Goal: Task Accomplishment & Management: Manage account settings

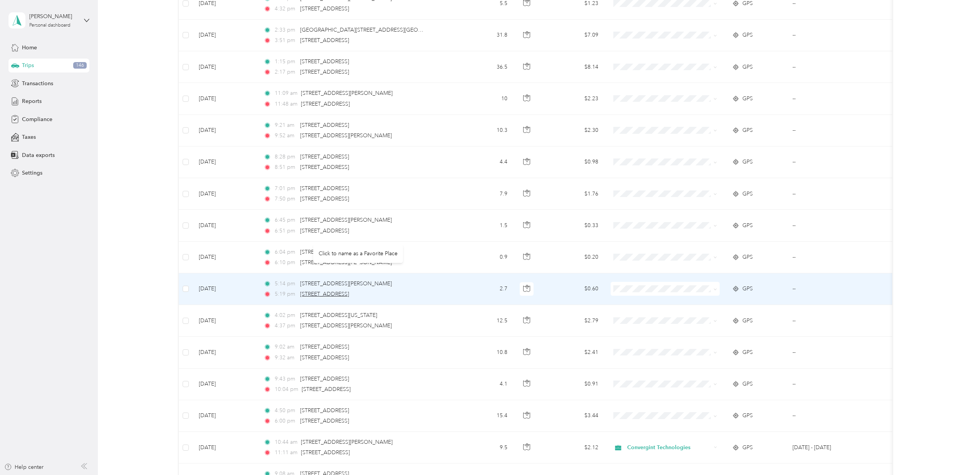
scroll to position [257, 0]
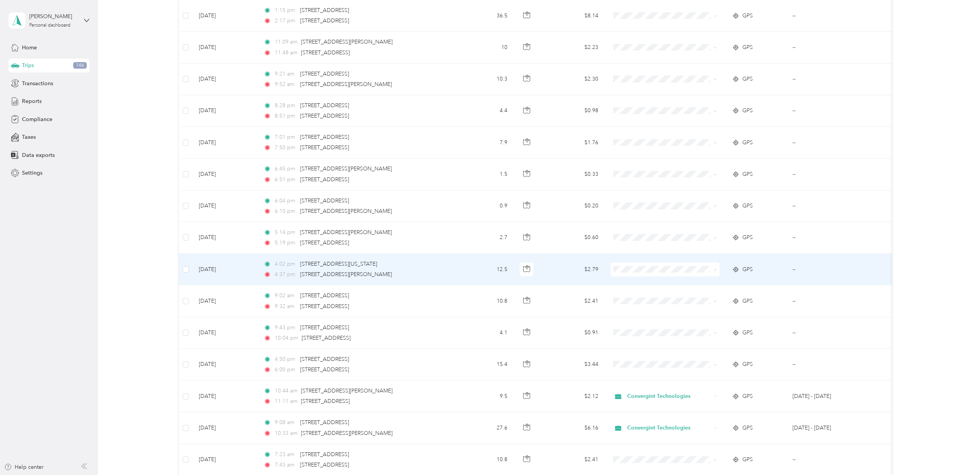
click at [715, 272] on span at bounding box center [715, 269] width 3 height 7
click at [717, 272] on span at bounding box center [665, 269] width 109 height 14
click at [714, 270] on icon at bounding box center [715, 269] width 3 height 3
click at [698, 284] on span "Convergint Technologies" at bounding box center [672, 285] width 84 height 8
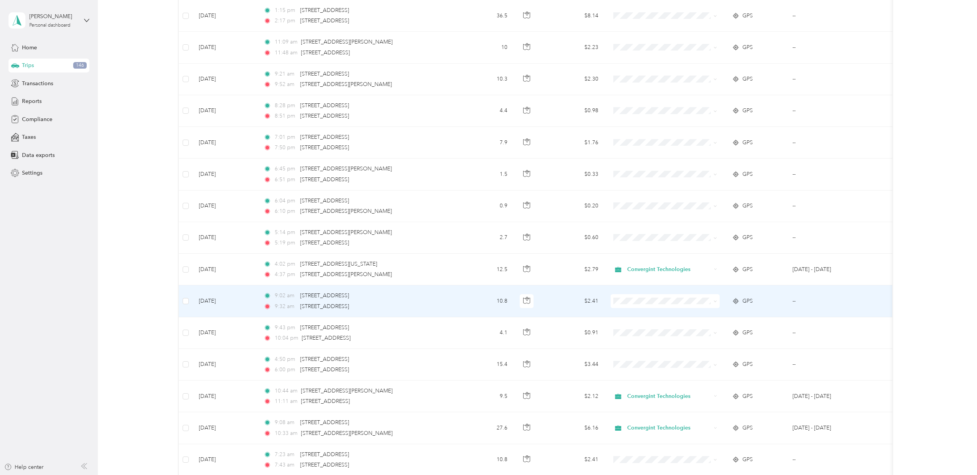
click at [718, 303] on span at bounding box center [665, 301] width 109 height 14
click at [716, 303] on icon at bounding box center [715, 300] width 3 height 3
click at [686, 318] on span "Convergint Technologies" at bounding box center [672, 317] width 84 height 8
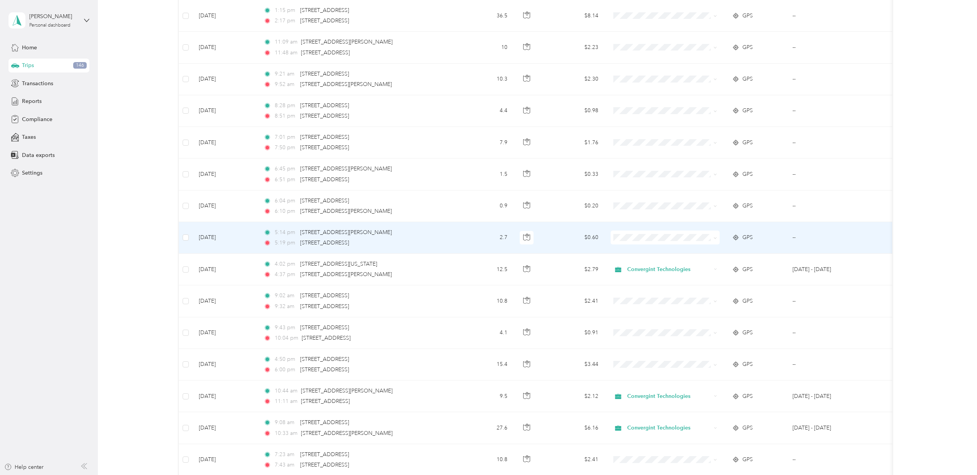
click at [715, 240] on span at bounding box center [715, 237] width 3 height 7
click at [715, 238] on icon at bounding box center [715, 237] width 3 height 3
click at [678, 250] on span "Convergint Technologies" at bounding box center [672, 253] width 84 height 8
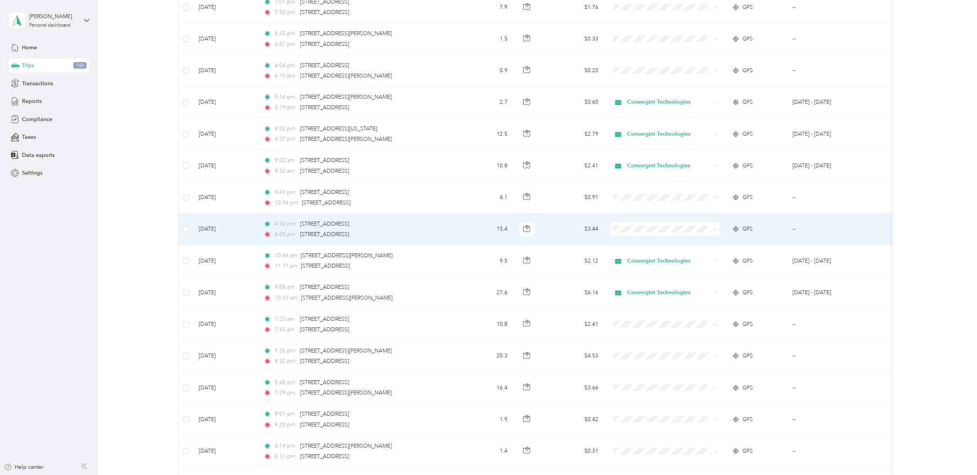
scroll to position [411, 0]
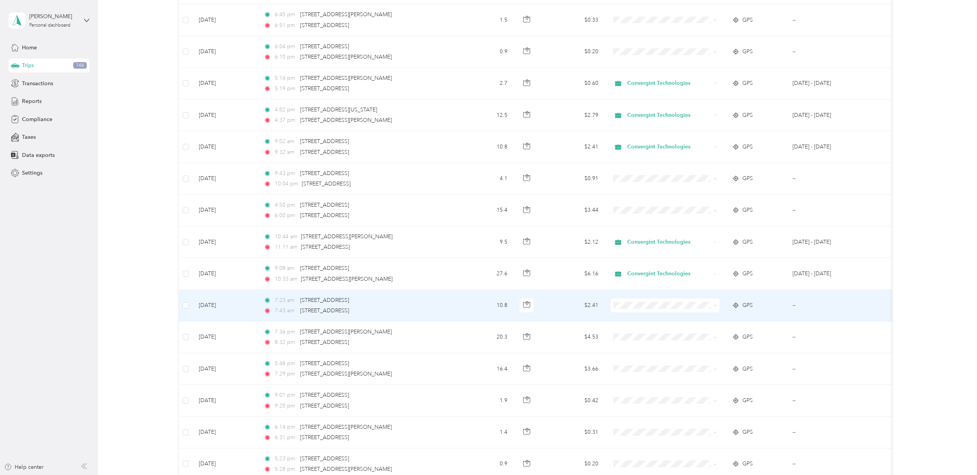
click at [717, 304] on span at bounding box center [714, 305] width 6 height 8
click at [716, 308] on span at bounding box center [715, 305] width 3 height 7
click at [717, 306] on span at bounding box center [665, 305] width 109 height 14
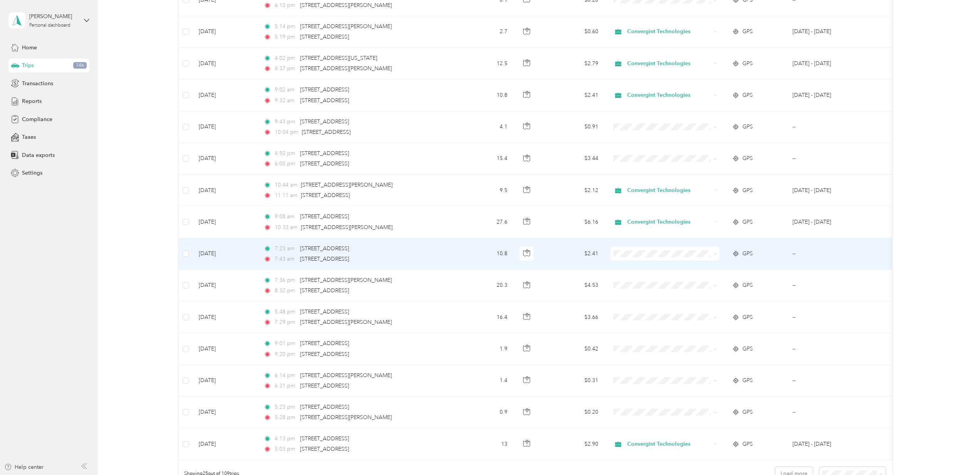
click at [715, 256] on icon at bounding box center [715, 253] width 3 height 3
click at [674, 271] on span "Convergint Technologies" at bounding box center [672, 271] width 84 height 8
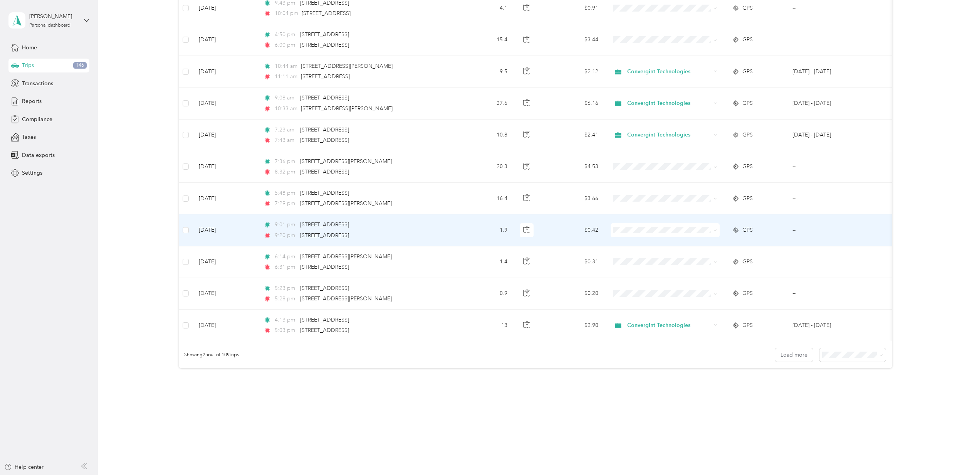
scroll to position [592, 0]
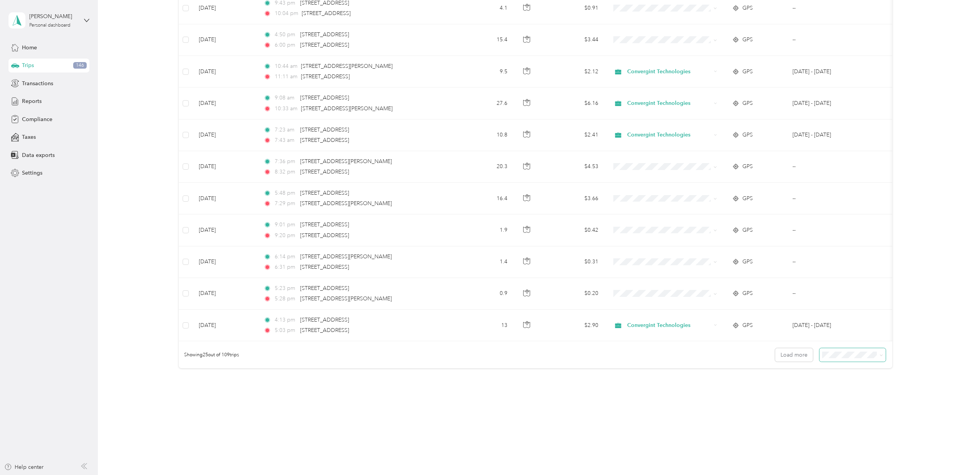
click at [879, 358] on span at bounding box center [880, 355] width 6 height 8
click at [880, 353] on icon at bounding box center [881, 354] width 3 height 3
click at [834, 392] on div "100 per load" at bounding box center [849, 396] width 55 height 8
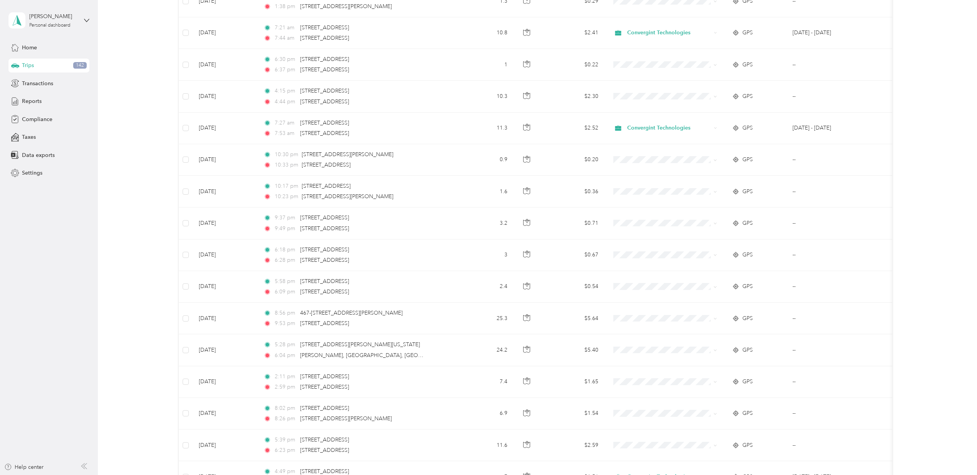
scroll to position [1079, 0]
